Goal: Ask a question

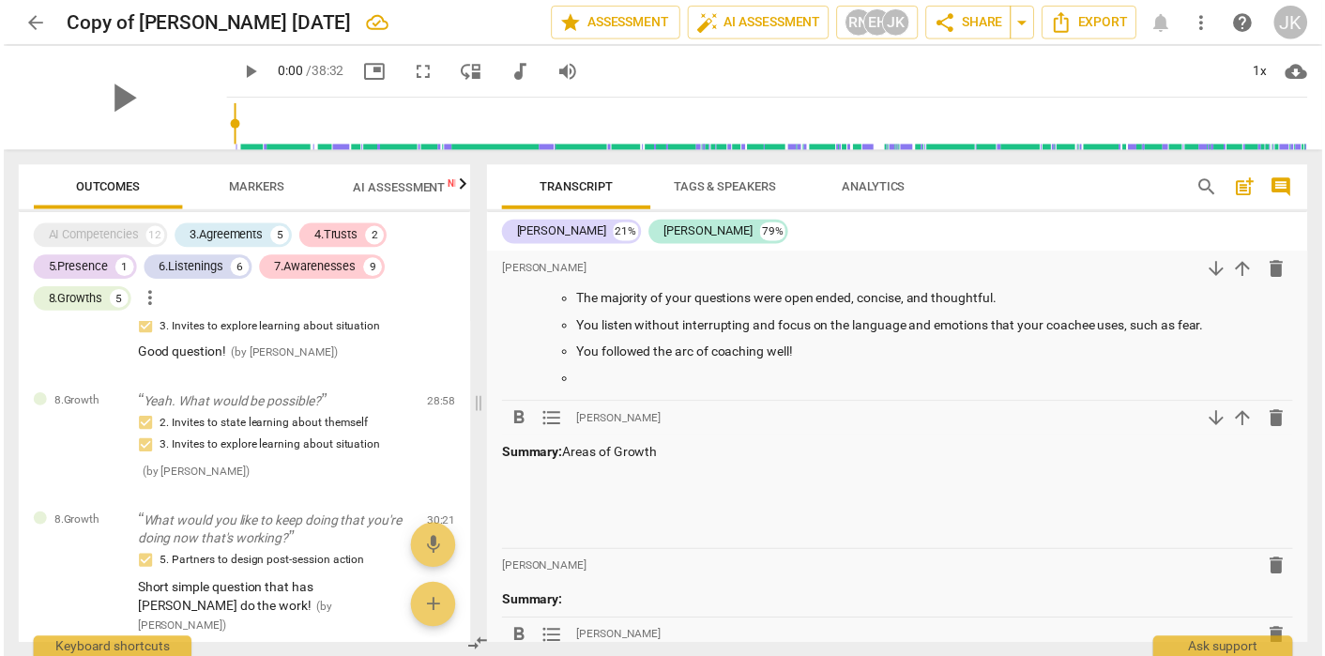
scroll to position [116, 0]
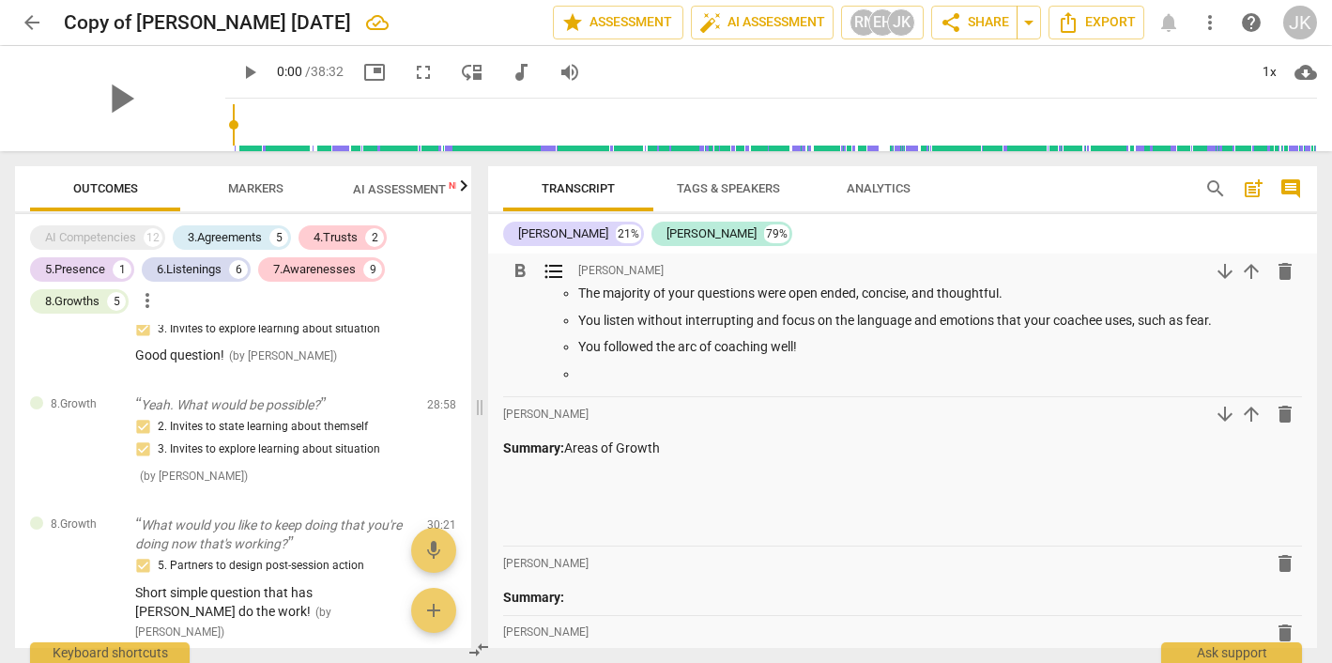
click at [577, 376] on ul "The majority of your questions were open ended, concise, and thoughtful. You li…" at bounding box center [921, 332] width 761 height 99
click at [511, 475] on p at bounding box center [902, 475] width 799 height 20
drag, startPoint x: 683, startPoint y: 471, endPoint x: 575, endPoint y: 468, distance: 108.0
click at [575, 468] on p "Learning to trust your somatic" at bounding box center [902, 475] width 799 height 20
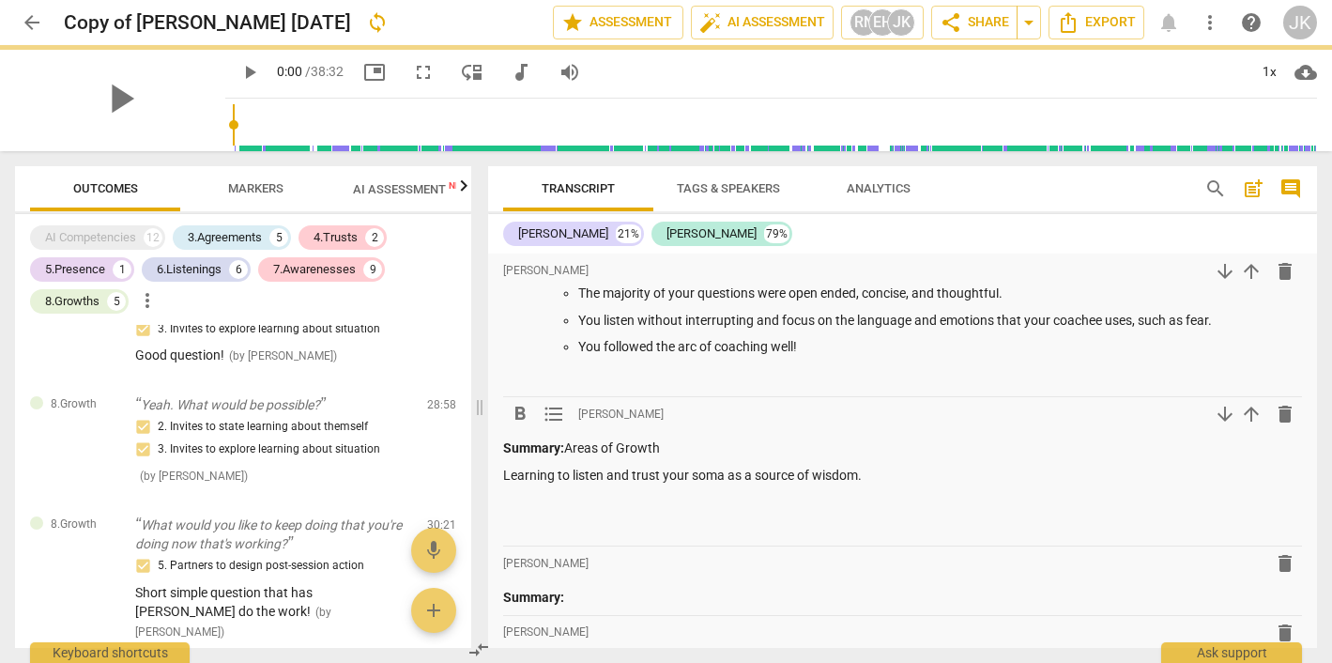
click at [511, 477] on p "Learning to listen and trust your soma as a source of wisdom." at bounding box center [902, 475] width 799 height 20
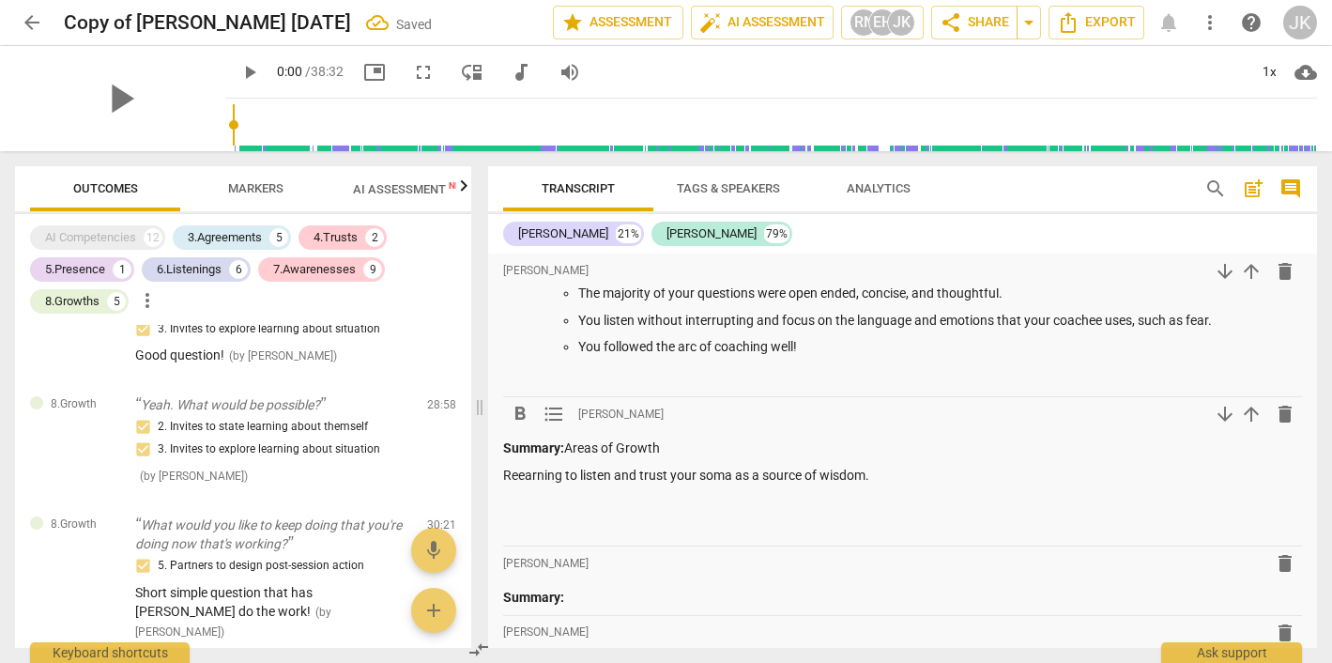
click at [891, 473] on p "Reearning to listen and trust your soma as a source of wisdom." at bounding box center [902, 475] width 799 height 20
click at [622, 474] on p "Relearning to listen and trust your soma as a source of wisdom." at bounding box center [902, 475] width 799 height 20
click at [753, 475] on p "Relearning to listen to and trust your soma as a source of wisdom." at bounding box center [902, 475] width 799 height 20
click at [929, 477] on p "Relearning to listen to and trust your soma/body as a source of wisdom." at bounding box center [902, 475] width 799 height 20
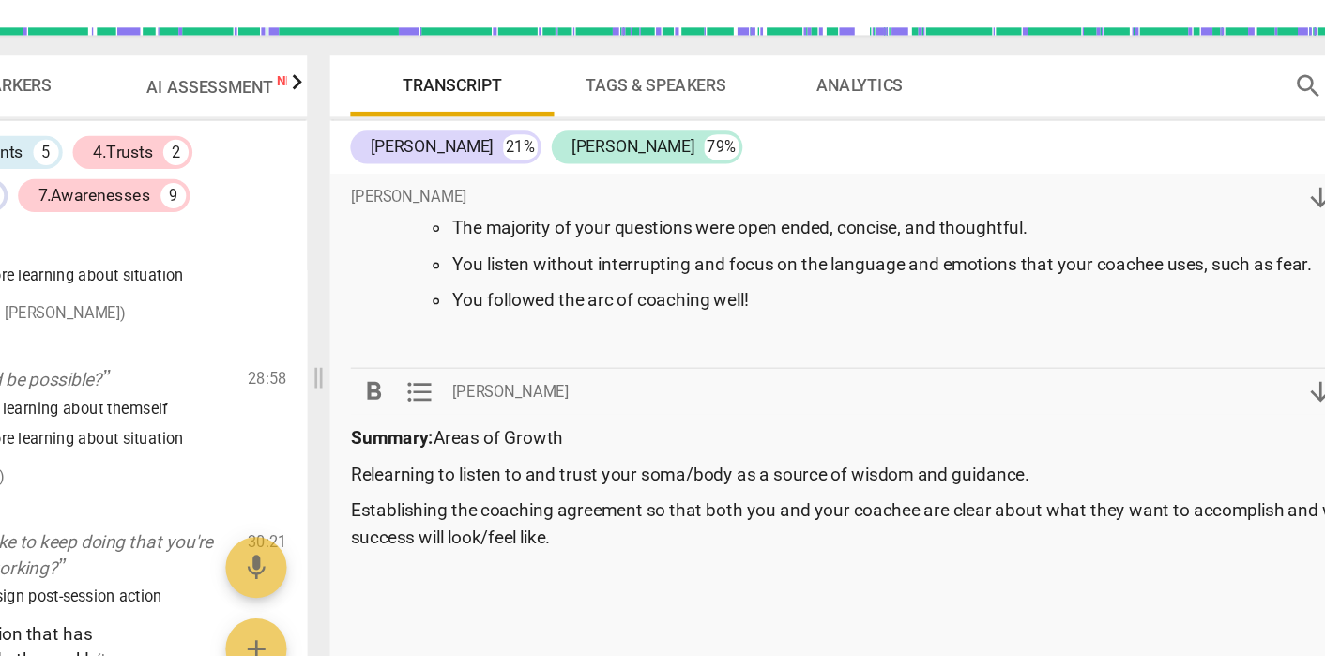
click at [503, 465] on p "Relearning to listen to and trust your soma/body as a source of wisdom and guid…" at bounding box center [899, 475] width 792 height 20
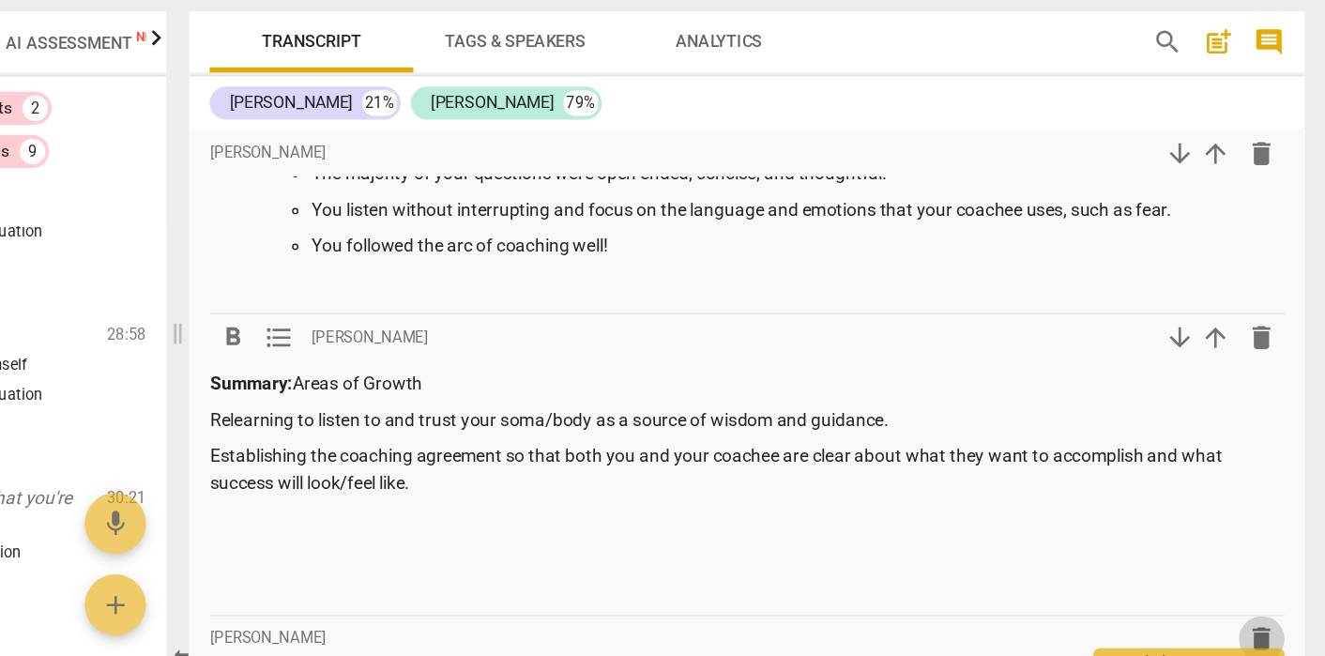
click at [503, 484] on p "Establishing the coaching agreement so that both you and your coachee are clear…" at bounding box center [899, 503] width 792 height 38
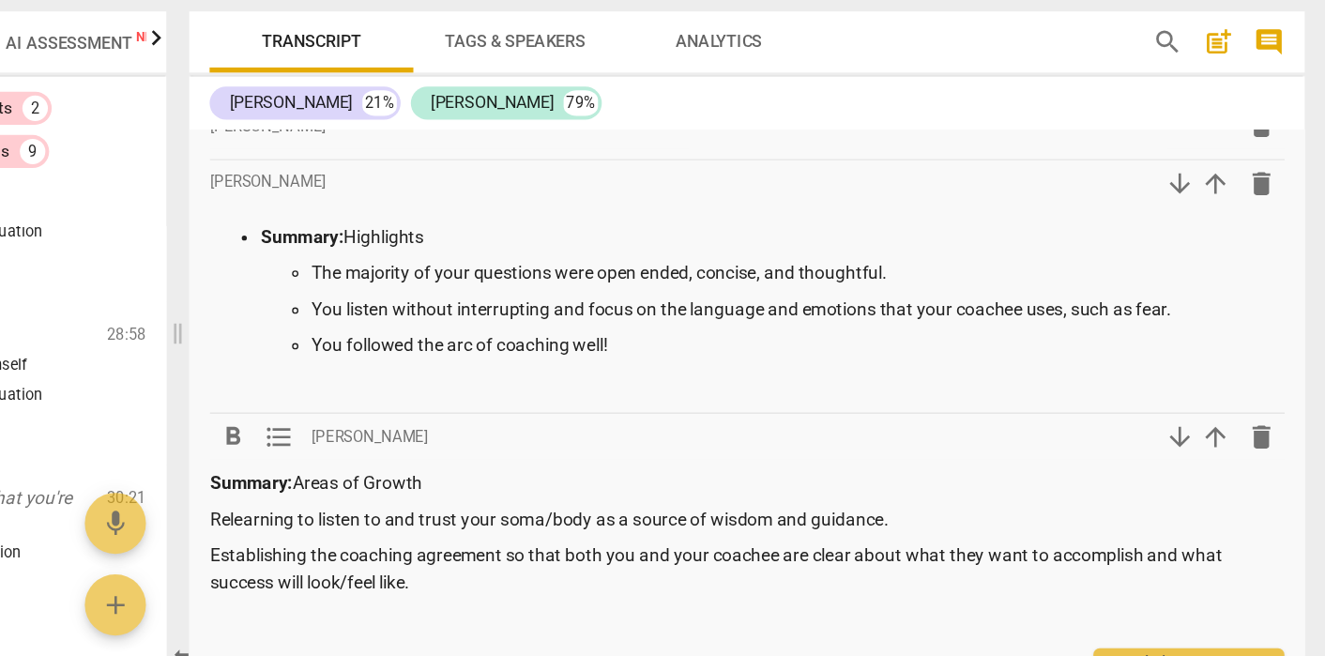
scroll to position [55, 0]
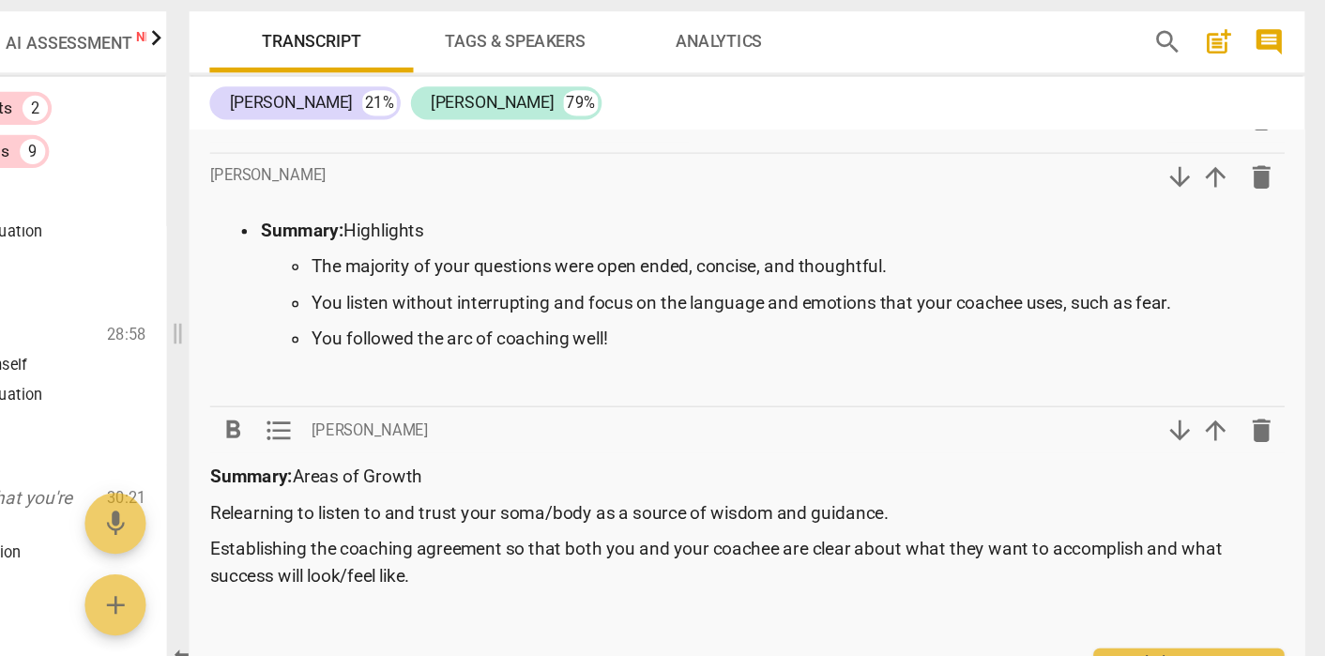
click at [1273, 177] on span "comment" at bounding box center [1284, 188] width 23 height 23
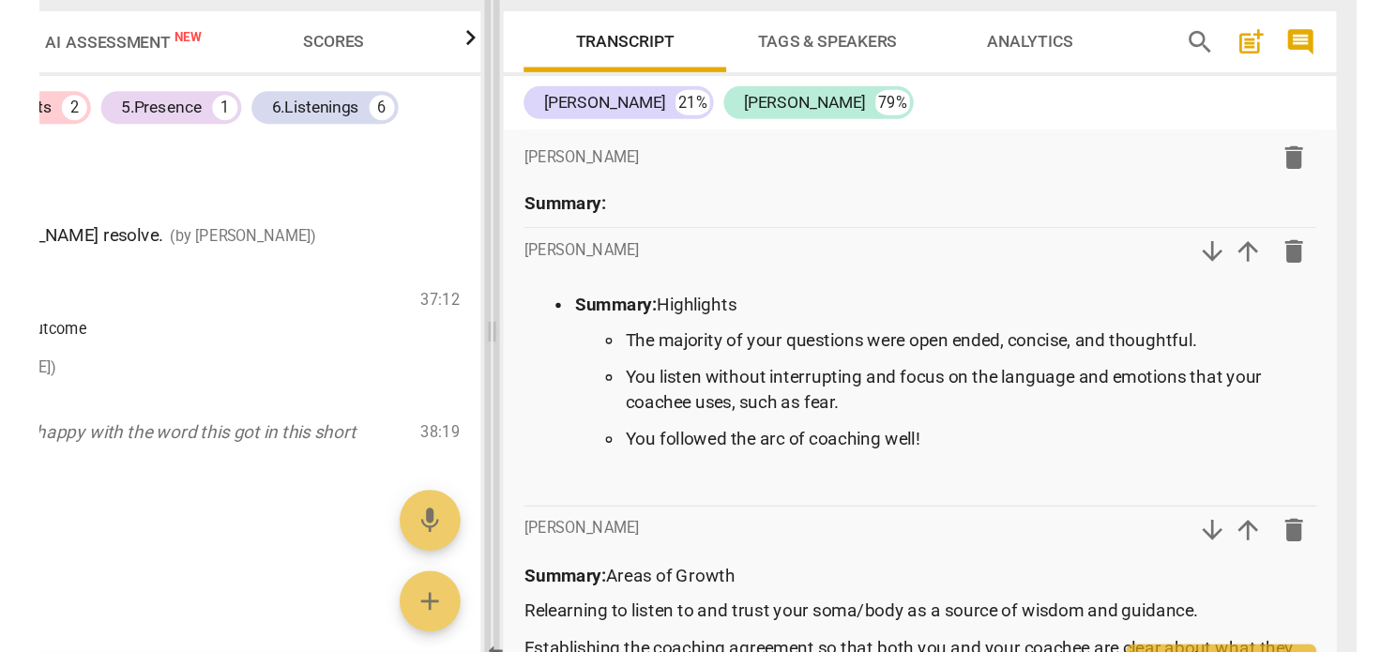
scroll to position [3271, 0]
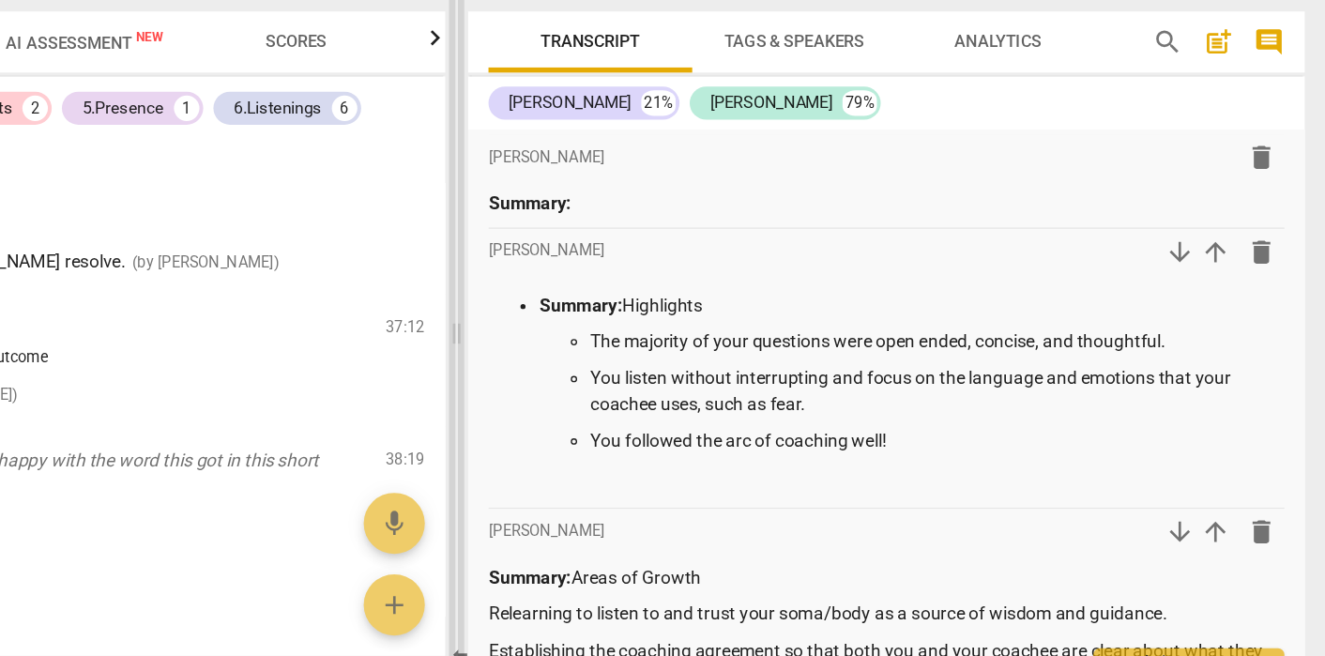
drag, startPoint x: 315, startPoint y: 16, endPoint x: 337, endPoint y: 17, distance: 21.6
click at [679, 151] on span at bounding box center [684, 403] width 11 height 505
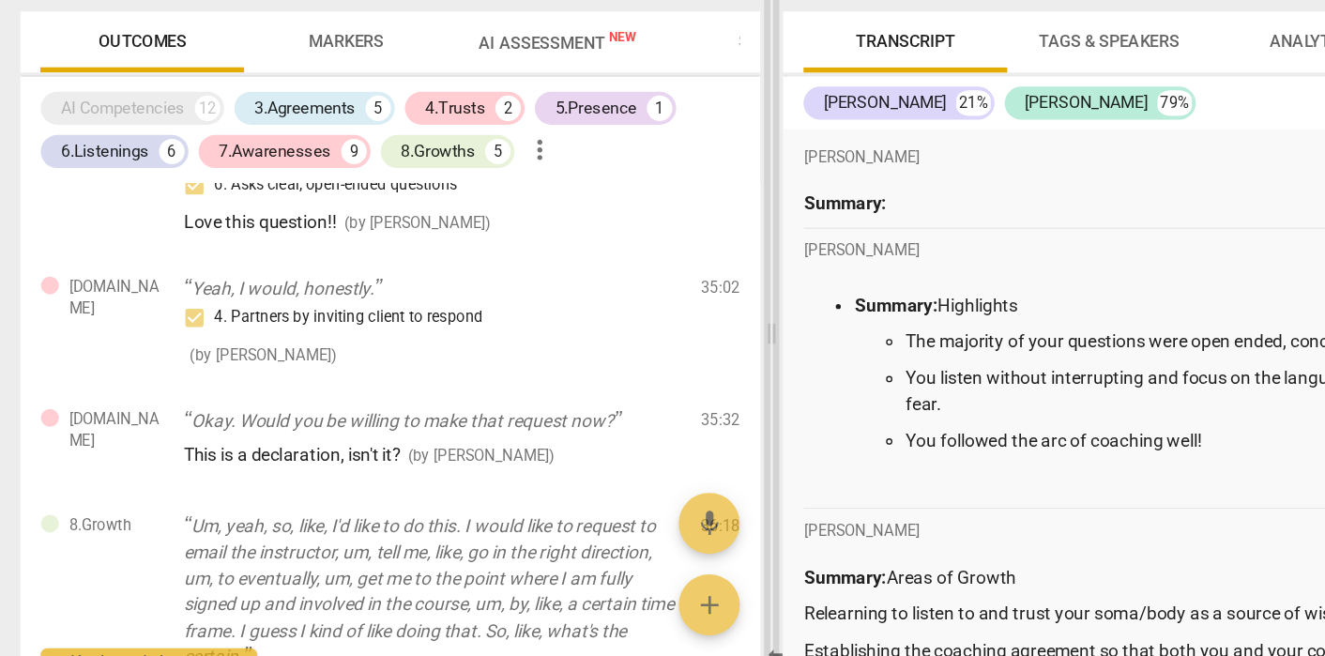
drag, startPoint x: 684, startPoint y: 247, endPoint x: 568, endPoint y: 247, distance: 116.4
click at [568, 247] on span at bounding box center [568, 403] width 11 height 505
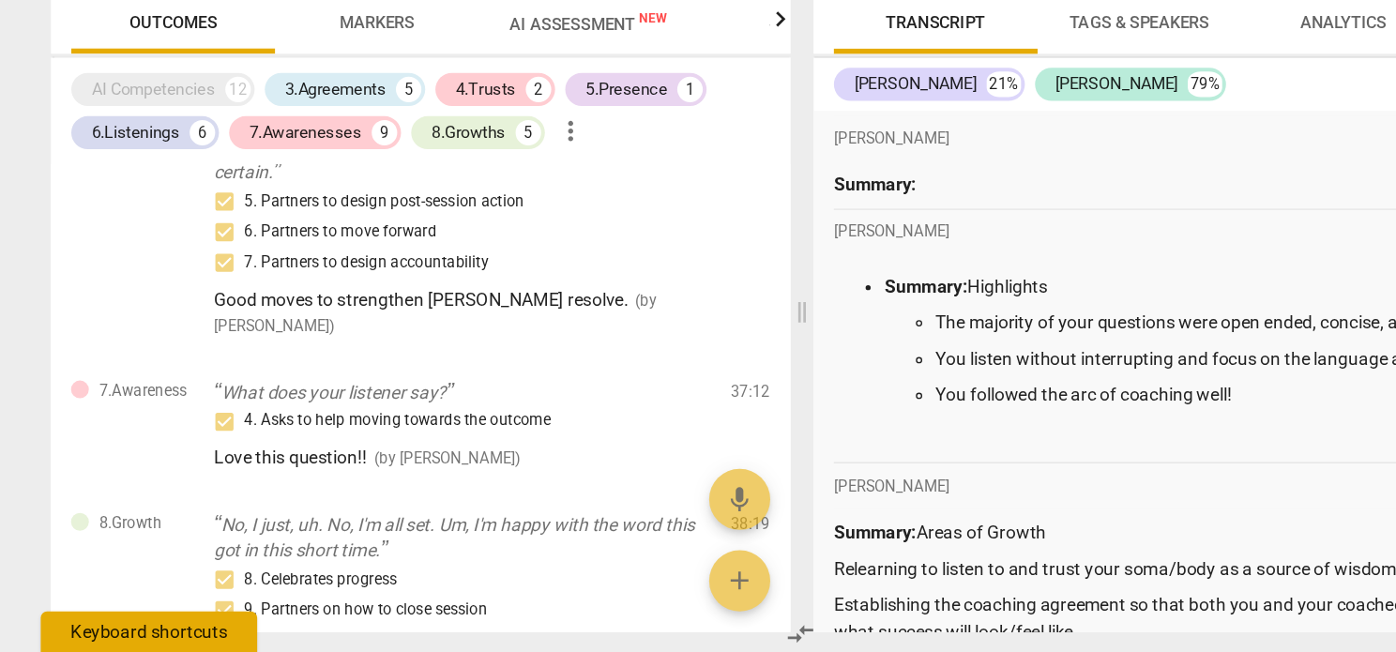
scroll to position [3613, 0]
click at [166, 622] on div "Keyboard shortcuts" at bounding box center [110, 637] width 160 height 30
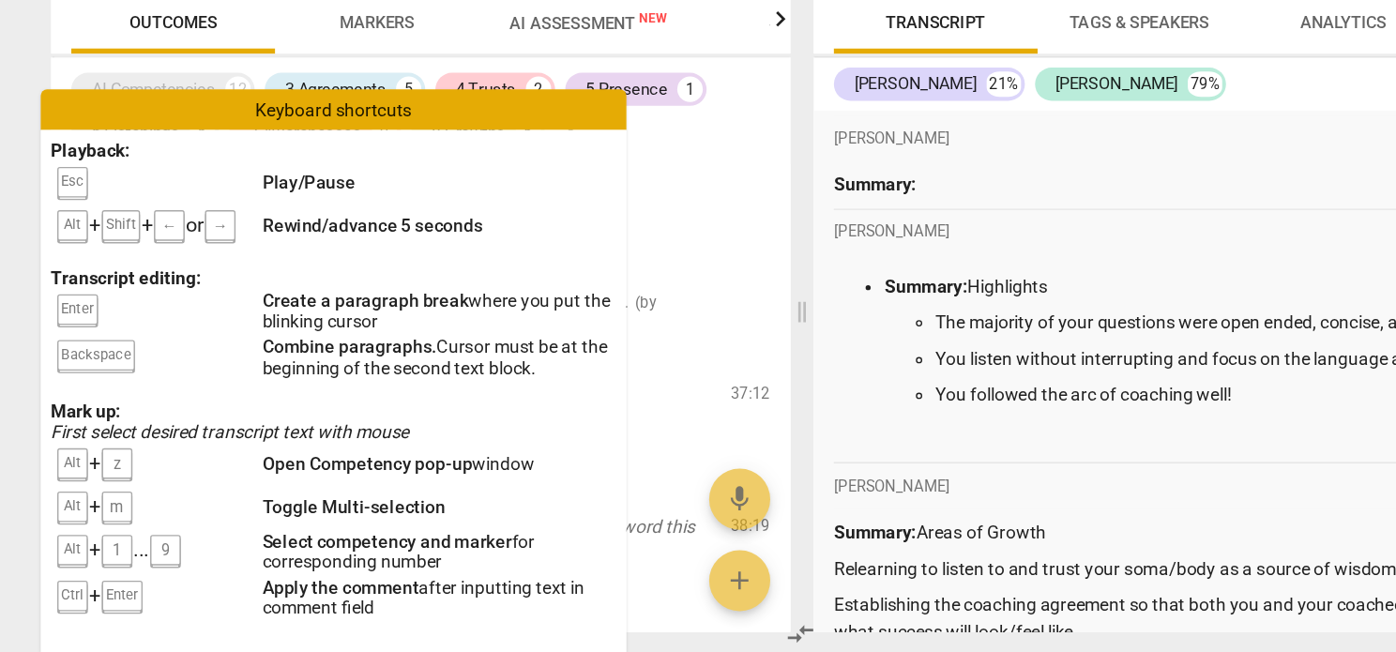
scroll to position [0, 0]
